Goal: Task Accomplishment & Management: Use online tool/utility

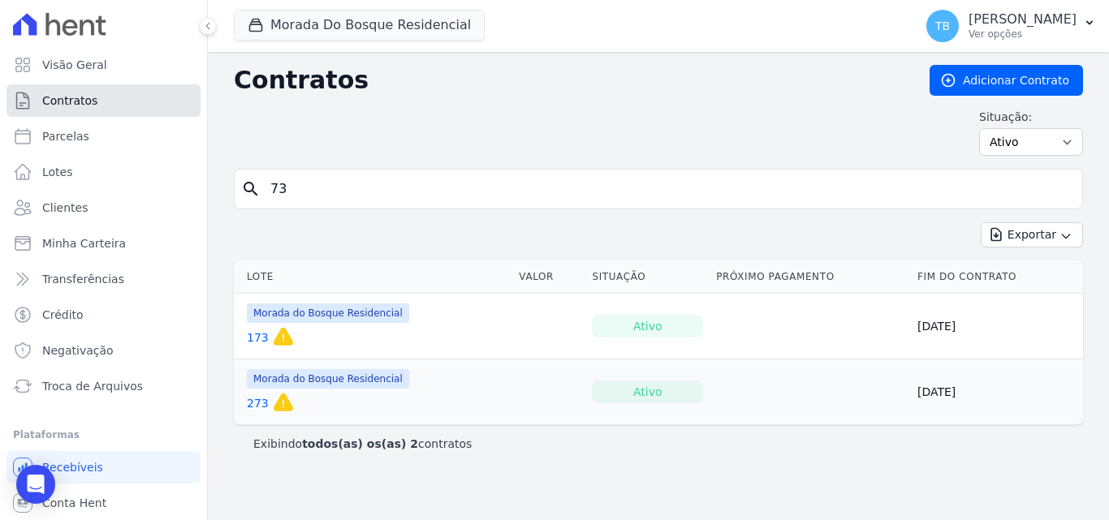
click at [83, 97] on span "Contratos" at bounding box center [69, 101] width 55 height 16
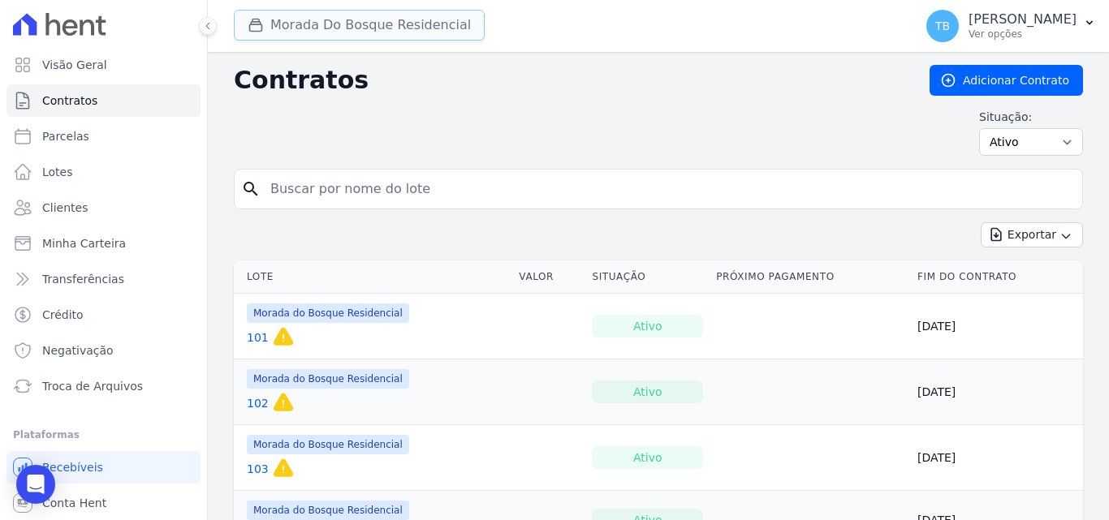
click at [315, 22] on button "Morada Do Bosque Residencial" at bounding box center [359, 25] width 251 height 31
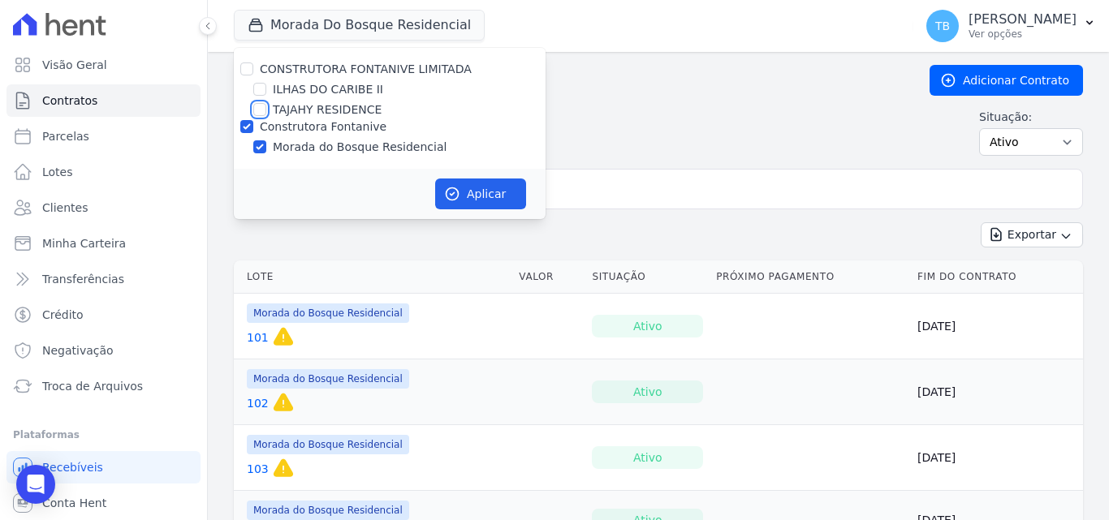
click at [259, 106] on input "TAJAHY RESIDENCE" at bounding box center [259, 109] width 13 height 13
checkbox input "true"
click at [245, 120] on input "Construtora Fontanive" at bounding box center [246, 126] width 13 height 13
checkbox input "false"
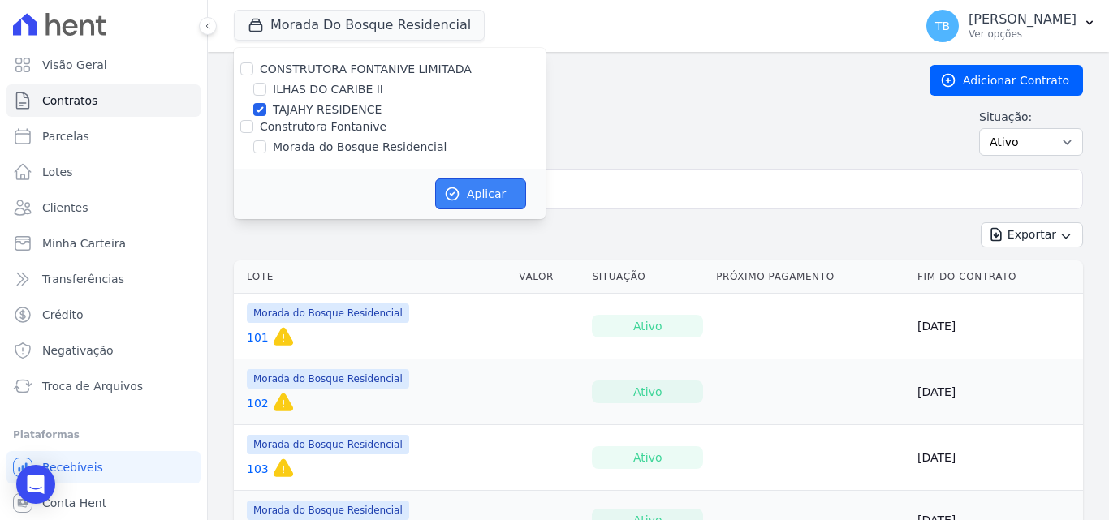
click at [445, 188] on icon "button" at bounding box center [452, 194] width 16 height 16
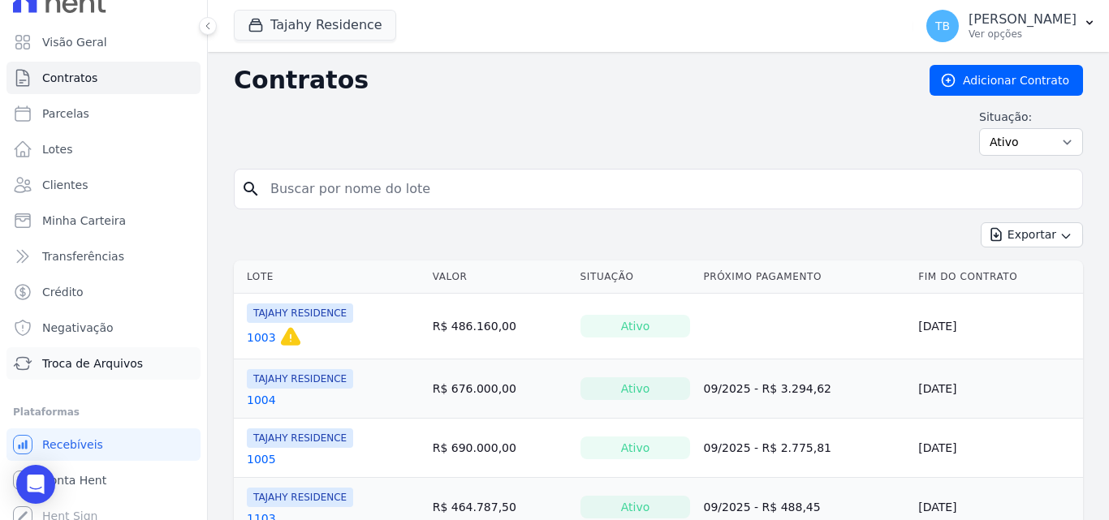
scroll to position [35, 0]
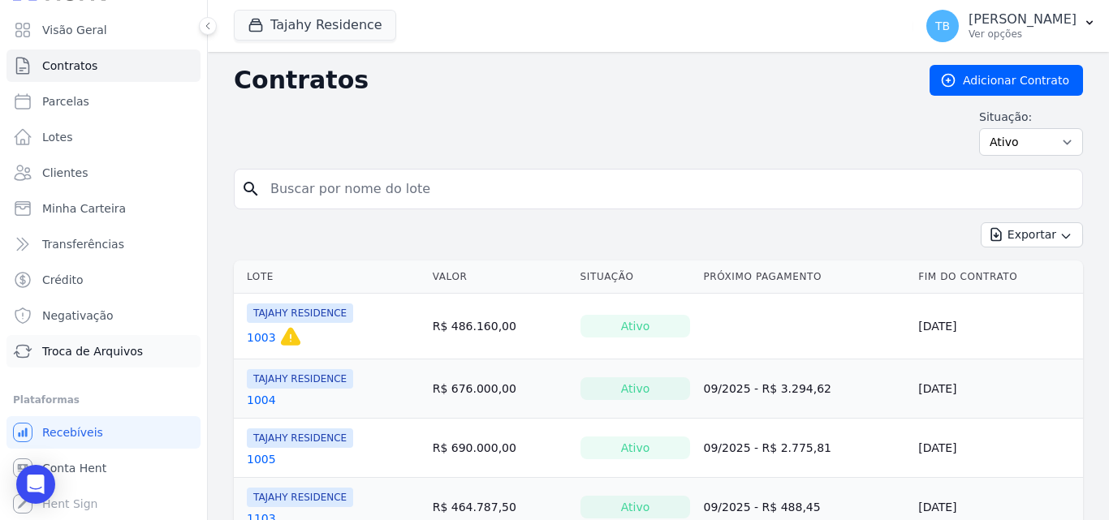
click at [100, 348] on span "Troca de Arquivos" at bounding box center [92, 351] width 101 height 16
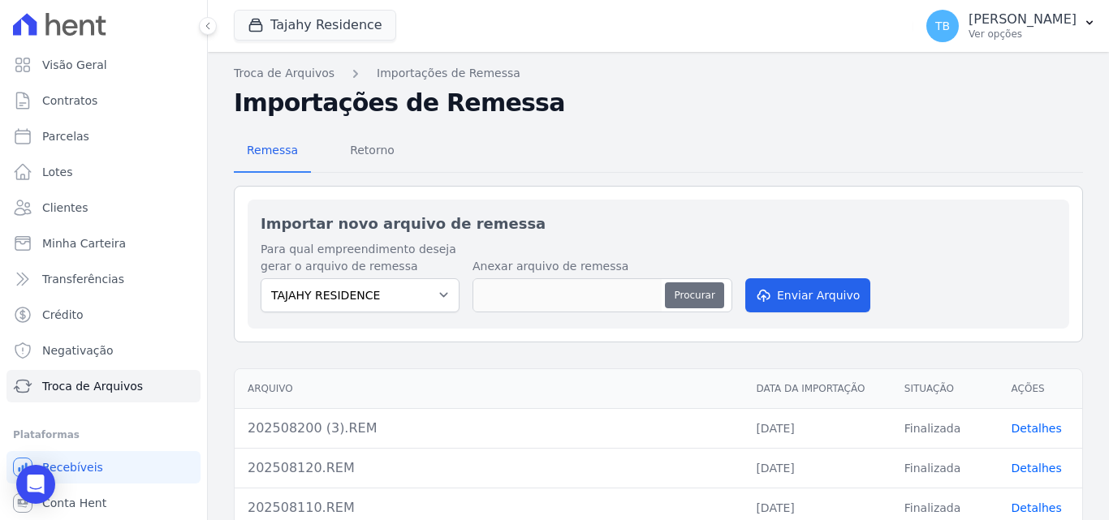
click at [701, 293] on button "Procurar" at bounding box center [694, 296] width 58 height 26
type input "202509030 (2).REM"
click at [786, 296] on button "Enviar Arquivo" at bounding box center [807, 295] width 125 height 34
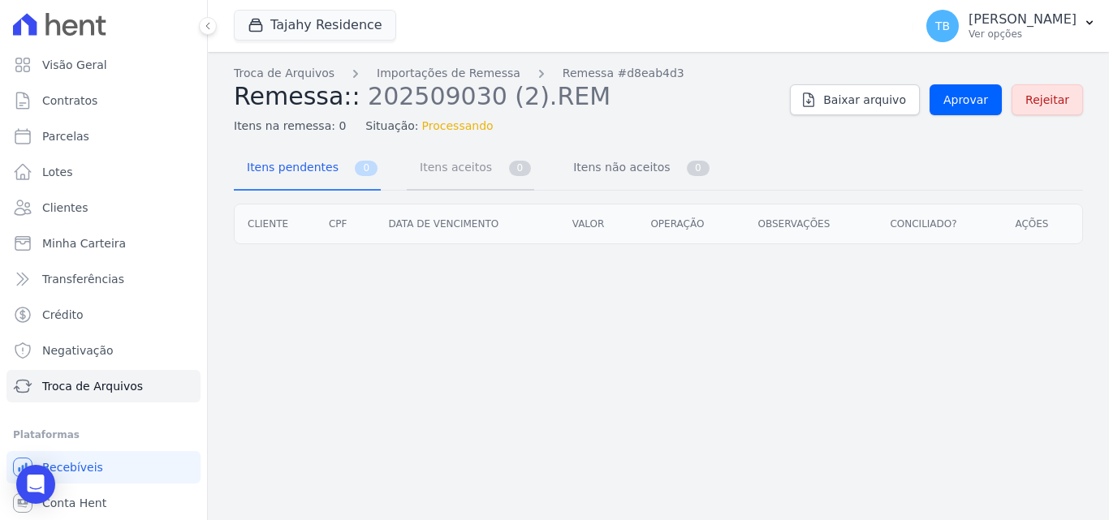
click at [429, 166] on span "Itens aceitos" at bounding box center [452, 167] width 85 height 32
click at [608, 166] on span "Itens não aceitos" at bounding box center [618, 167] width 110 height 32
click at [433, 166] on span "Itens aceitos" at bounding box center [452, 167] width 85 height 32
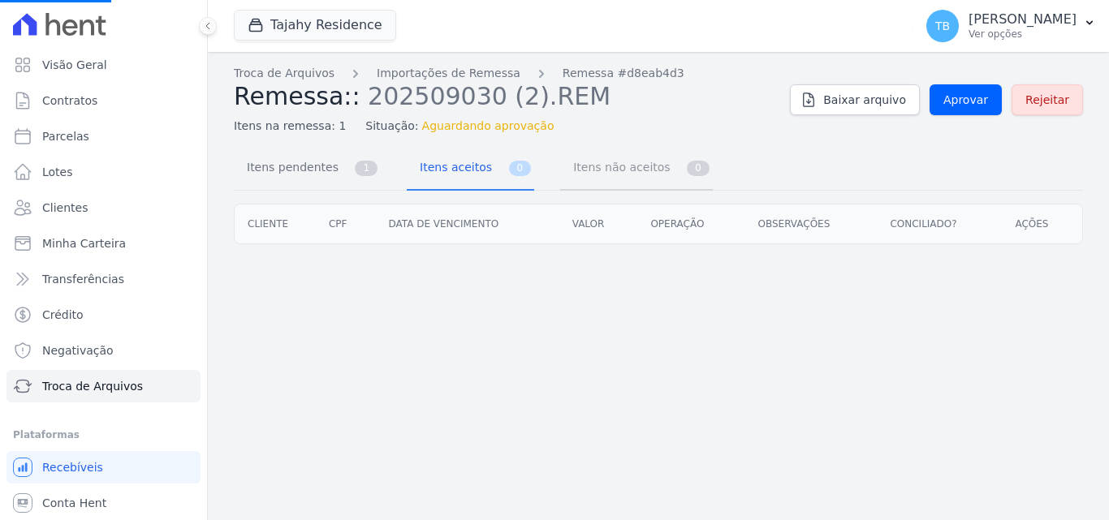
click at [645, 164] on link "Itens não aceitos 0" at bounding box center [636, 169] width 153 height 43
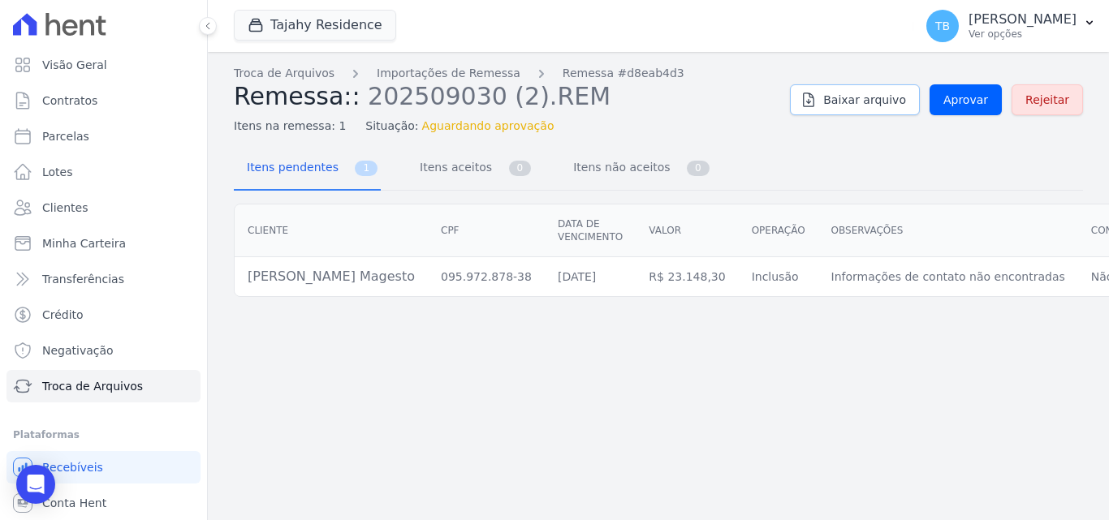
click at [886, 114] on link "Baixar arquivo" at bounding box center [855, 99] width 130 height 31
click at [970, 101] on span "Aprovar" at bounding box center [965, 100] width 45 height 16
click at [77, 97] on span "Contratos" at bounding box center [69, 101] width 55 height 16
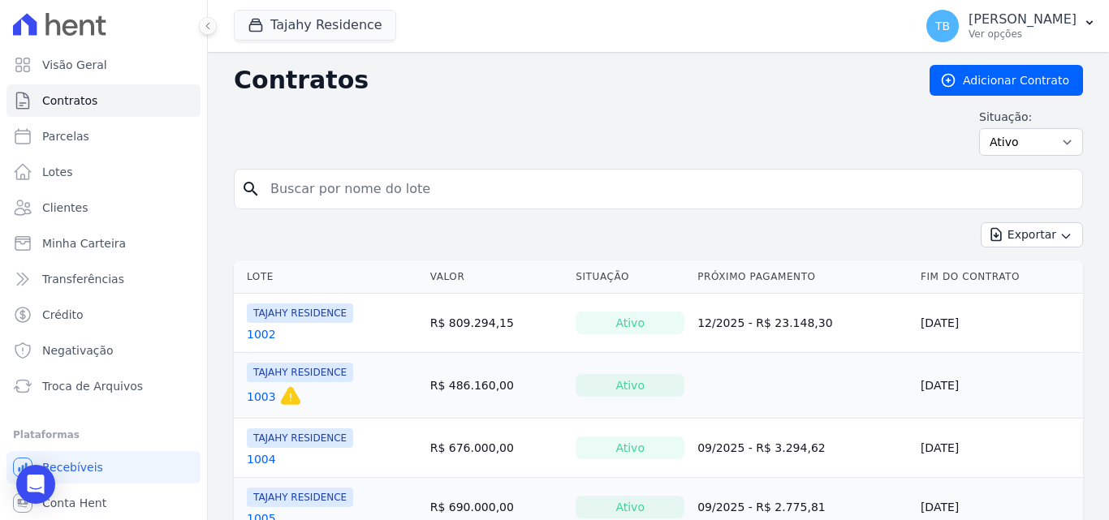
click at [308, 180] on input "search" at bounding box center [668, 189] width 815 height 32
type input "1002"
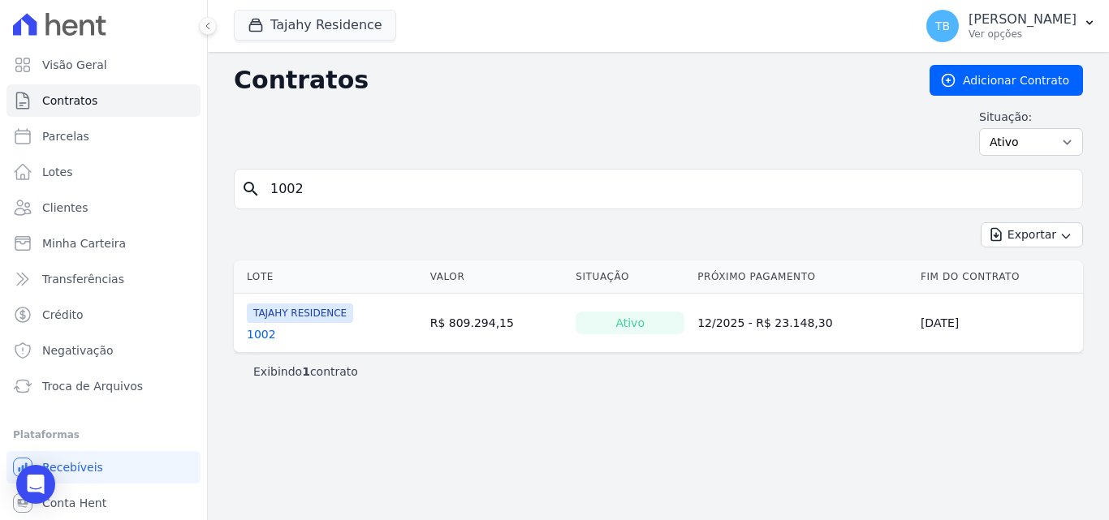
click at [263, 334] on link "1002" at bounding box center [261, 334] width 29 height 16
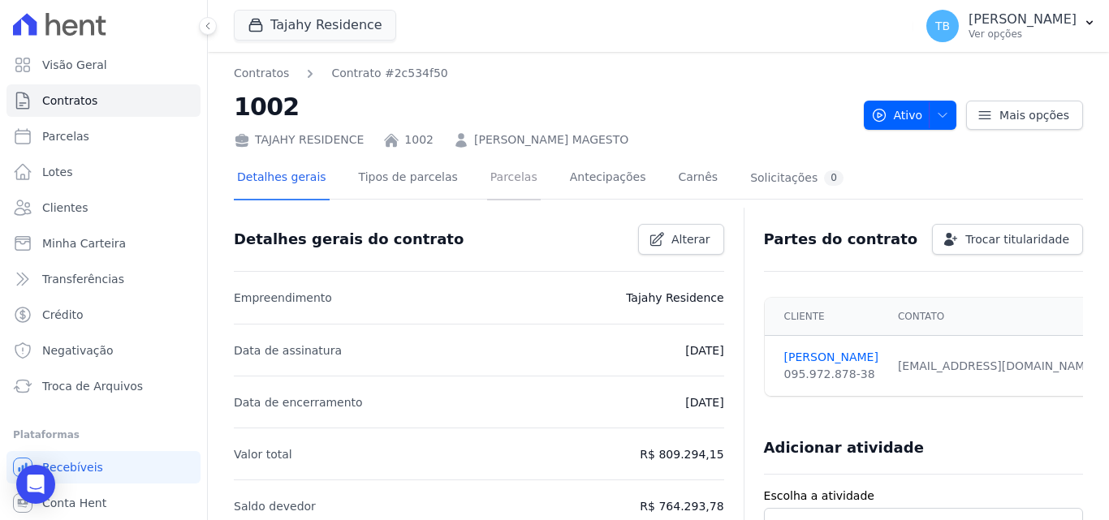
click at [508, 179] on link "Parcelas" at bounding box center [514, 178] width 54 height 43
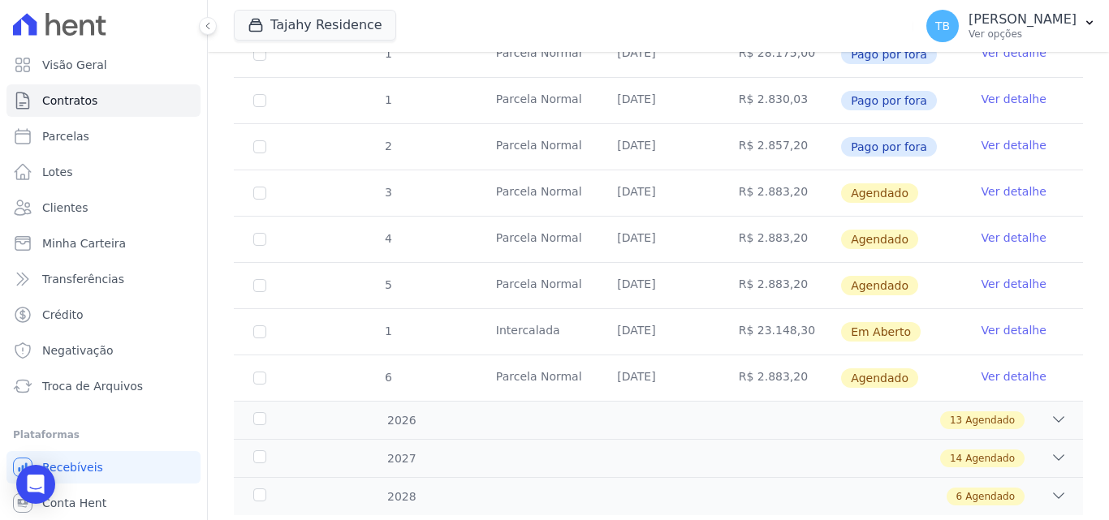
scroll to position [447, 0]
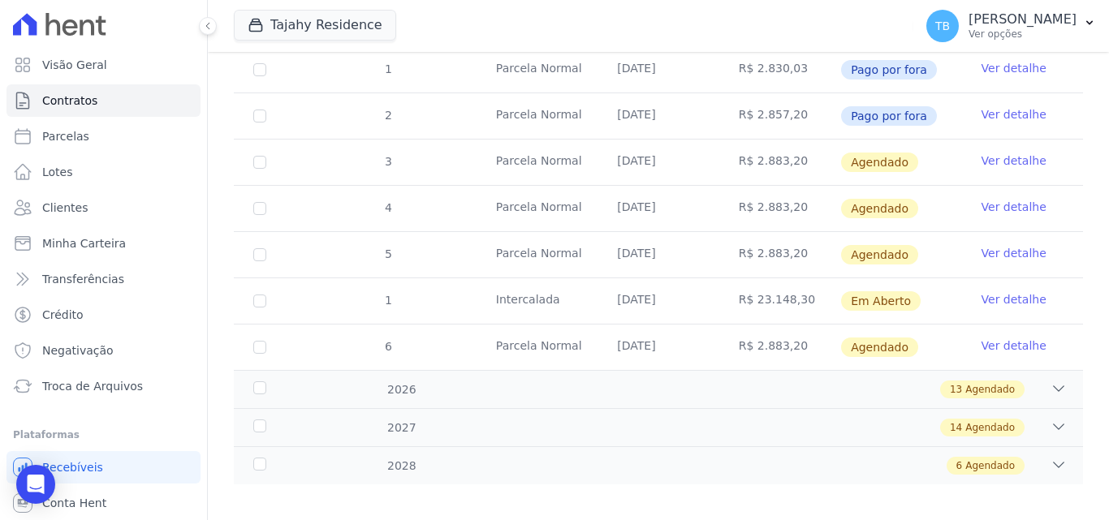
click at [1002, 291] on link "Ver detalhe" at bounding box center [1014, 299] width 65 height 16
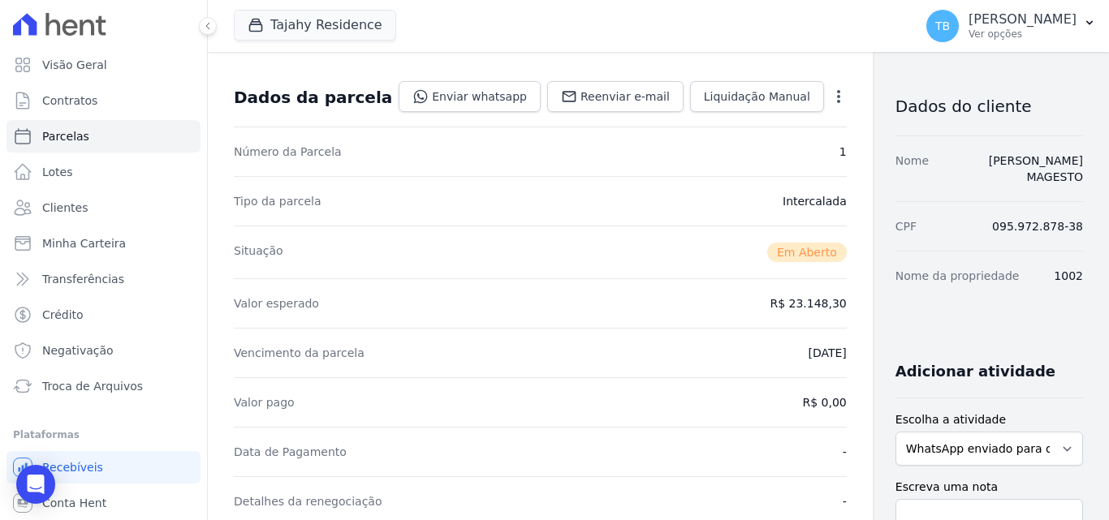
scroll to position [325, 0]
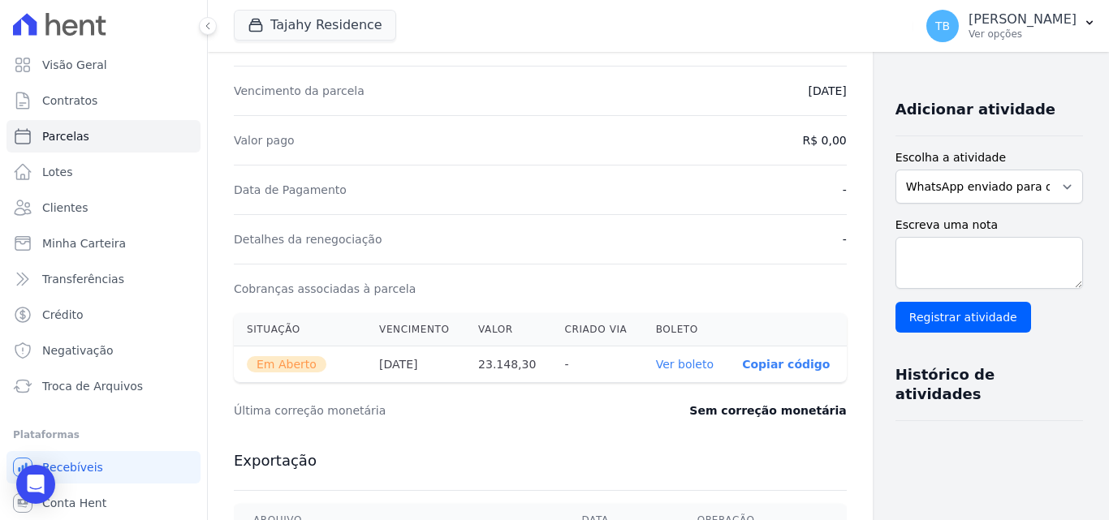
click at [659, 365] on link "Ver boleto" at bounding box center [685, 364] width 58 height 13
